Goal: Task Accomplishment & Management: Manage account settings

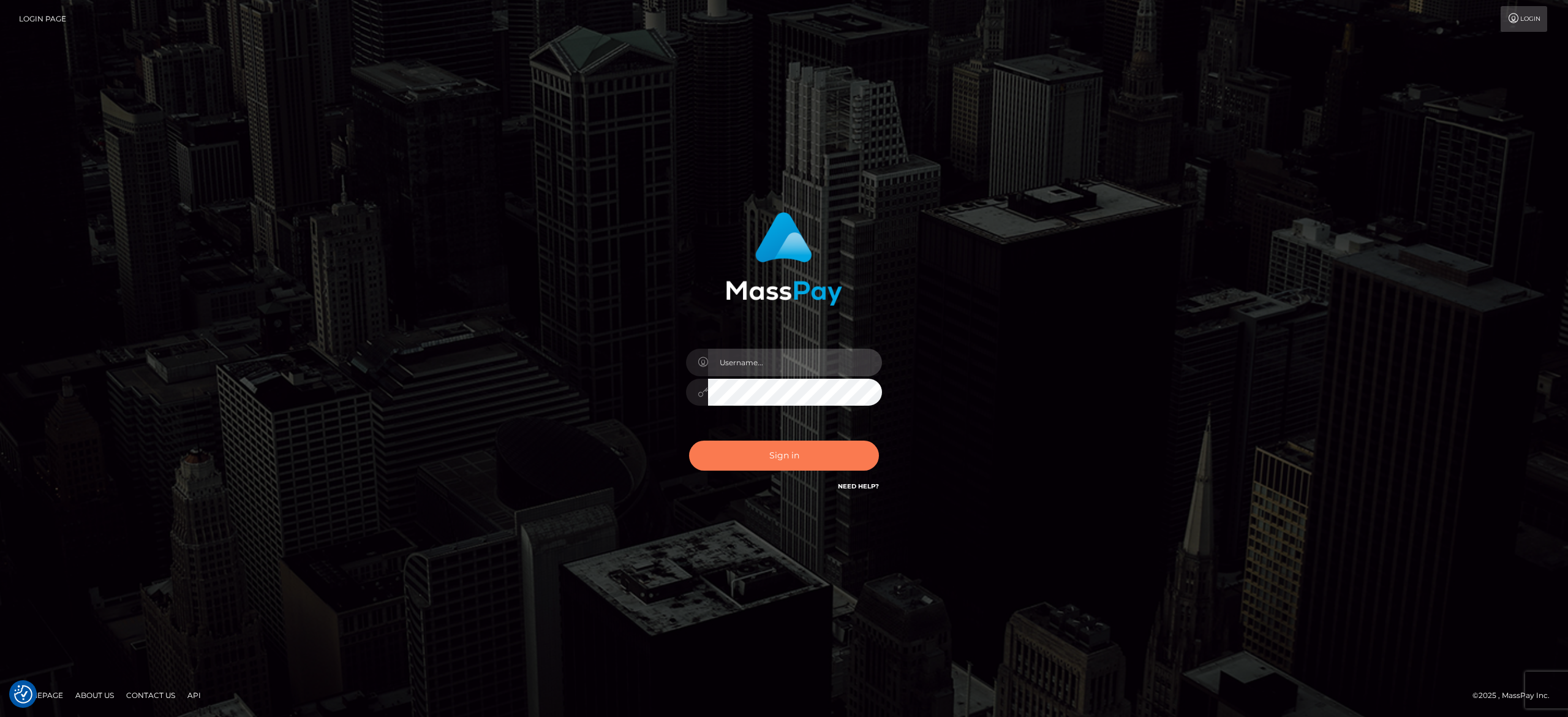
type input "alexandra.barbu"
click at [773, 456] on button "Sign in" at bounding box center [784, 455] width 190 height 30
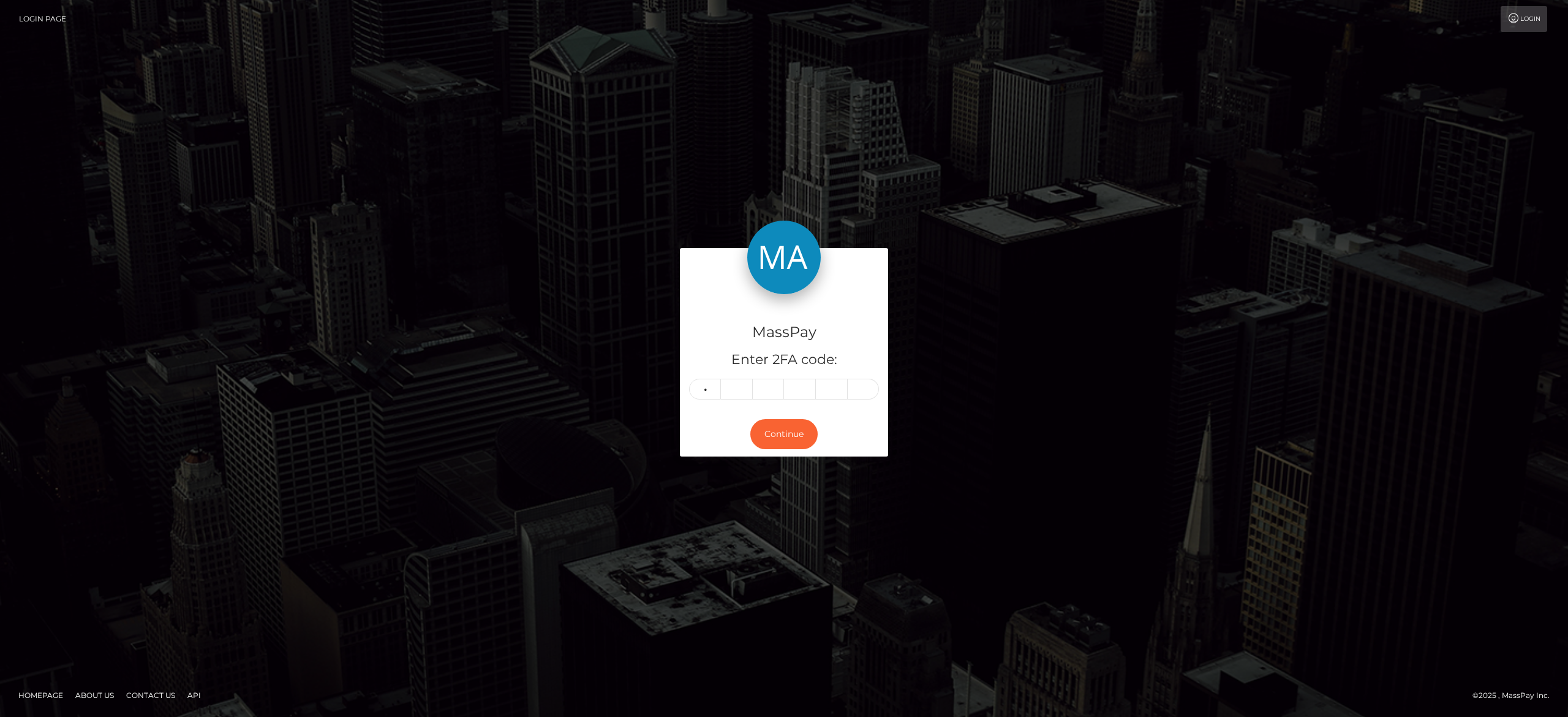
type input "5"
type input "1"
type input "3"
type input "2"
type input "7"
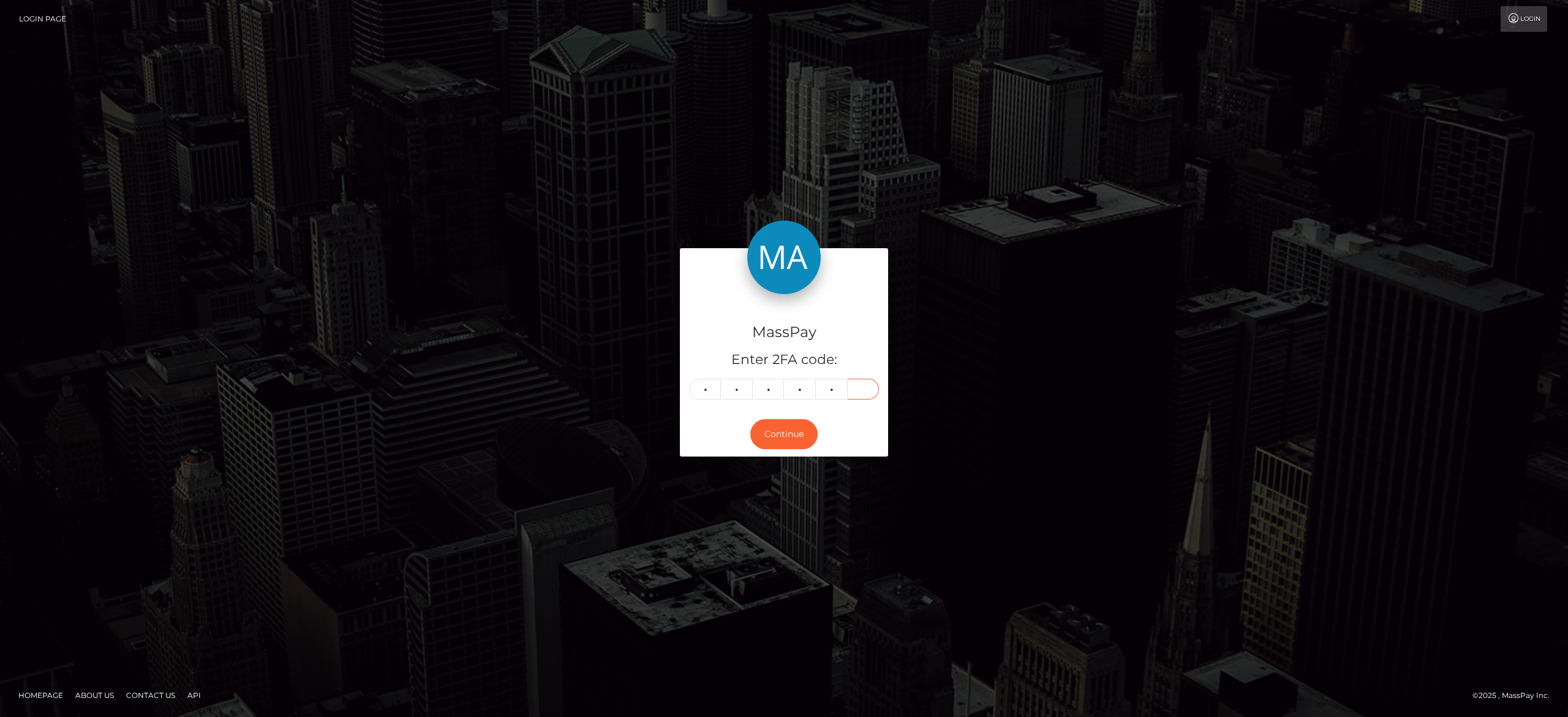
type input "6"
